Goal: Task Accomplishment & Management: Use online tool/utility

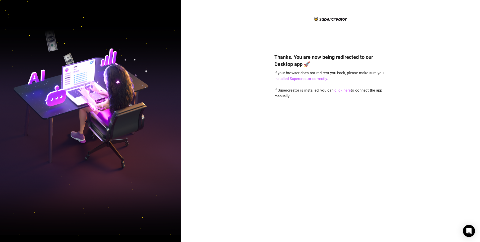
click at [339, 88] on link "click here" at bounding box center [342, 90] width 16 height 5
click at [344, 91] on link "click here" at bounding box center [342, 90] width 16 height 5
click at [342, 91] on link "click here" at bounding box center [342, 90] width 16 height 5
